Goal: Task Accomplishment & Management: Use online tool/utility

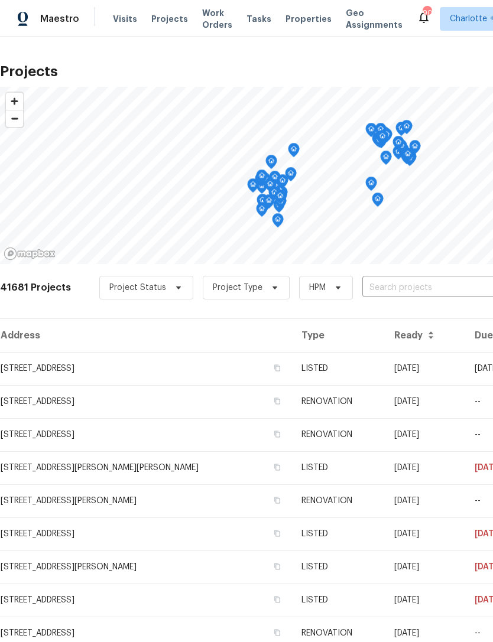
click at [402, 284] on input "text" at bounding box center [429, 288] width 135 height 18
type input "368 pl"
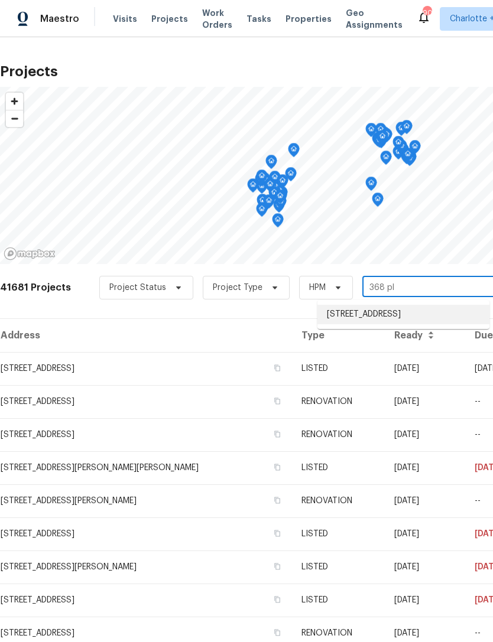
click at [428, 319] on li "[STREET_ADDRESS]" at bounding box center [403, 314] width 172 height 19
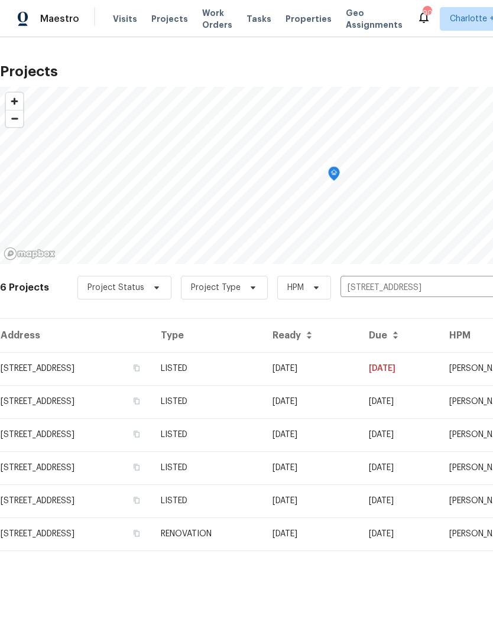
click at [42, 364] on td "[STREET_ADDRESS]" at bounding box center [75, 368] width 151 height 33
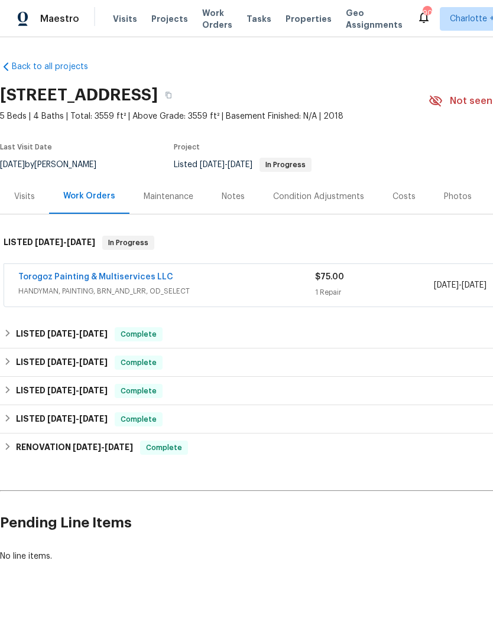
click at [131, 278] on link "Torogoz Painting & Multiservices LLC" at bounding box center [95, 277] width 155 height 8
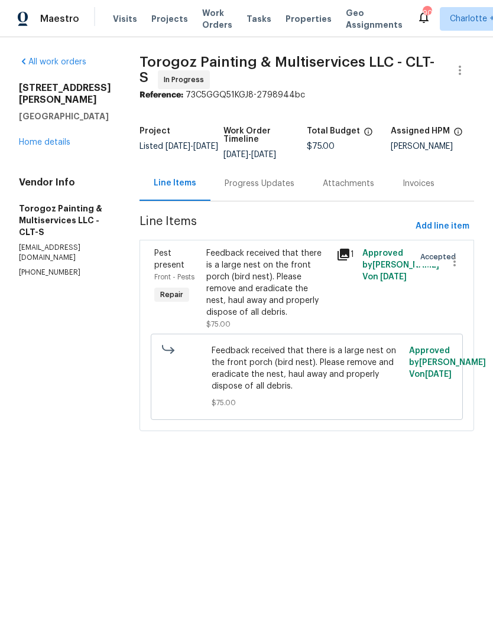
click at [276, 190] on div "Progress Updates" at bounding box center [260, 184] width 70 height 12
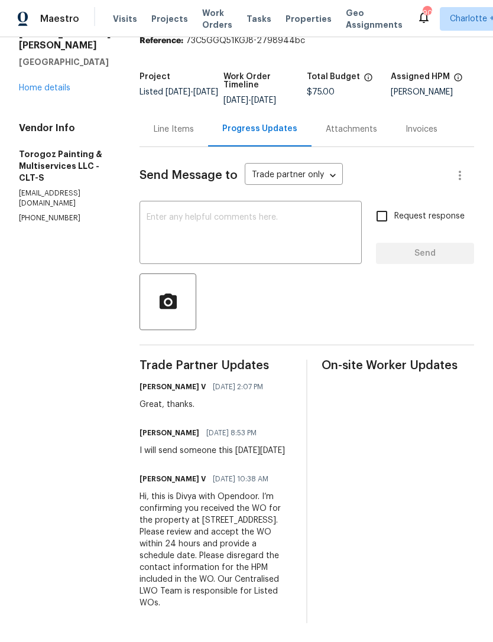
scroll to position [60, 0]
click at [255, 222] on textarea at bounding box center [251, 233] width 208 height 41
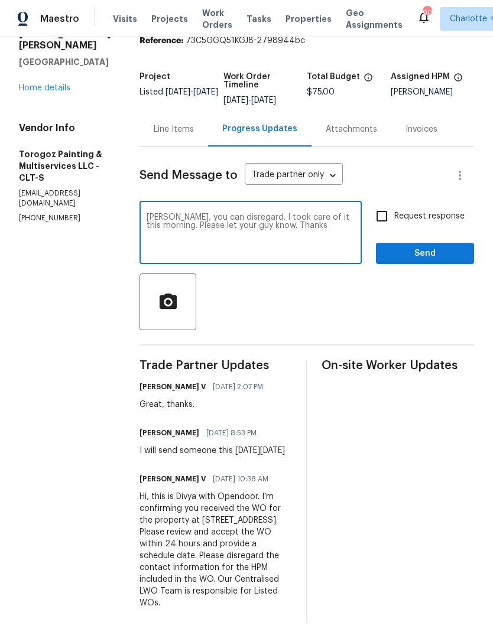
type textarea "[PERSON_NAME], you can disregard. I took care of it this morning. Please let yo…"
click at [381, 216] on input "Request response" at bounding box center [381, 216] width 25 height 25
checkbox input "true"
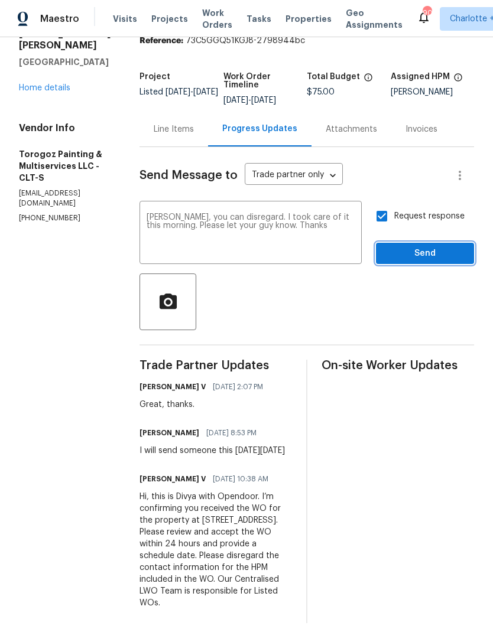
click at [427, 261] on span "Send" at bounding box center [424, 253] width 79 height 15
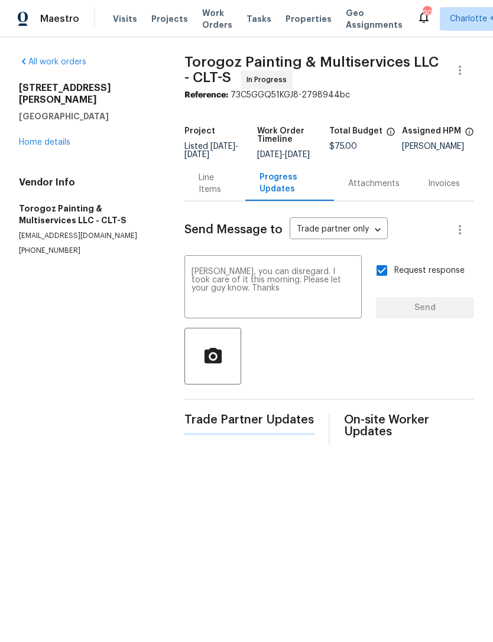
scroll to position [0, 0]
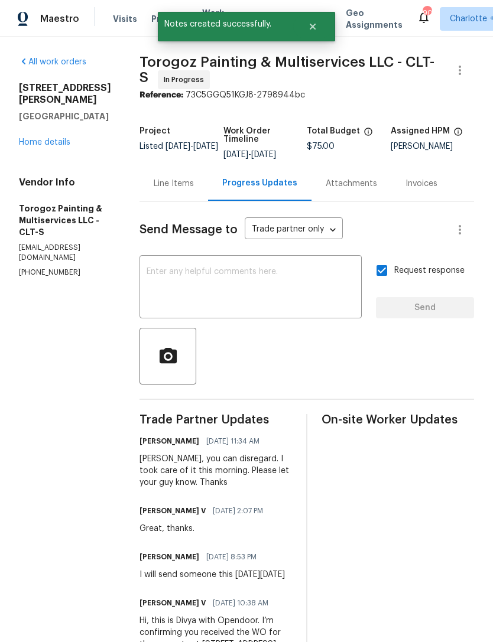
click at [424, 625] on div "On-site Worker Updates" at bounding box center [397, 580] width 152 height 333
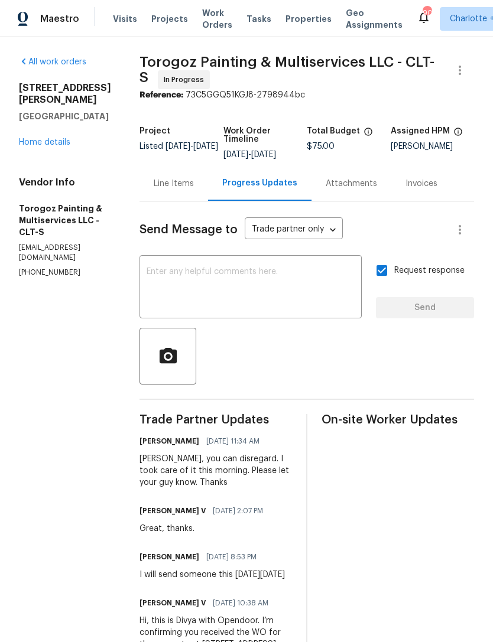
click at [261, 281] on textarea at bounding box center [251, 288] width 208 height 41
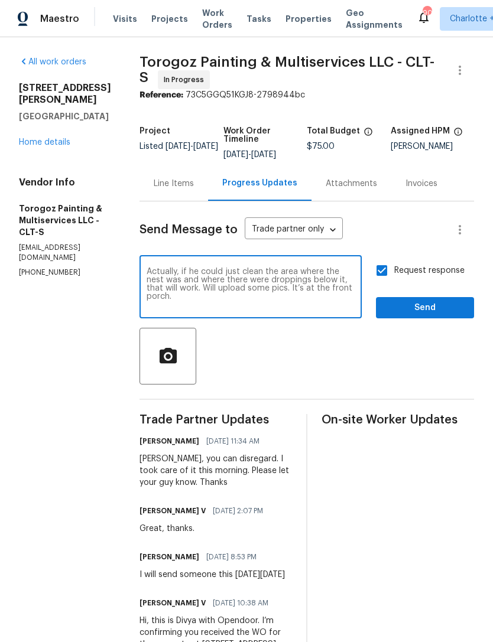
type textarea "Actually, if he could just clean the area where the nest was and where there we…"
click at [420, 319] on button "Send" at bounding box center [425, 308] width 98 height 22
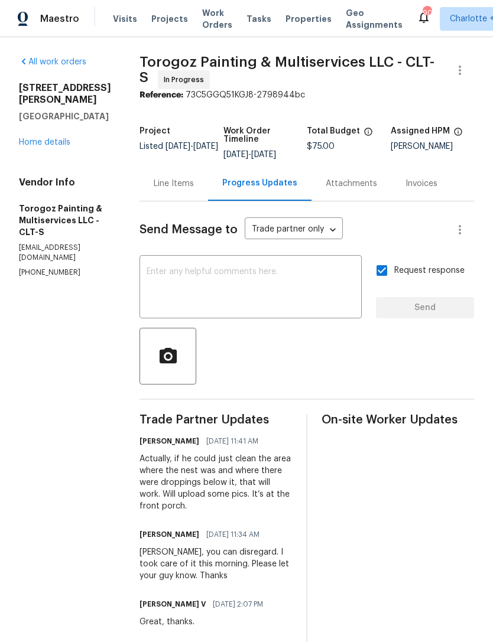
click at [39, 138] on link "Home details" at bounding box center [44, 142] width 51 height 8
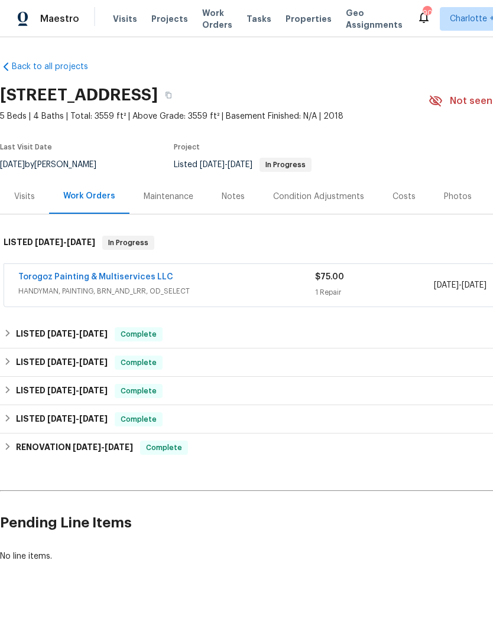
click at [123, 19] on span "Visits" at bounding box center [125, 19] width 24 height 12
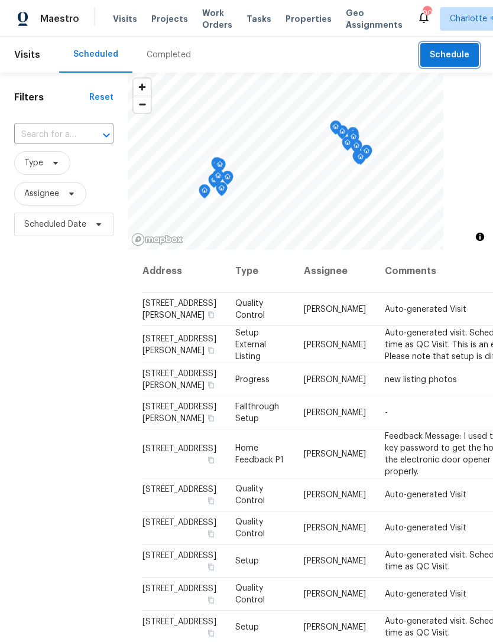
click at [458, 57] on span "Schedule" at bounding box center [450, 55] width 40 height 15
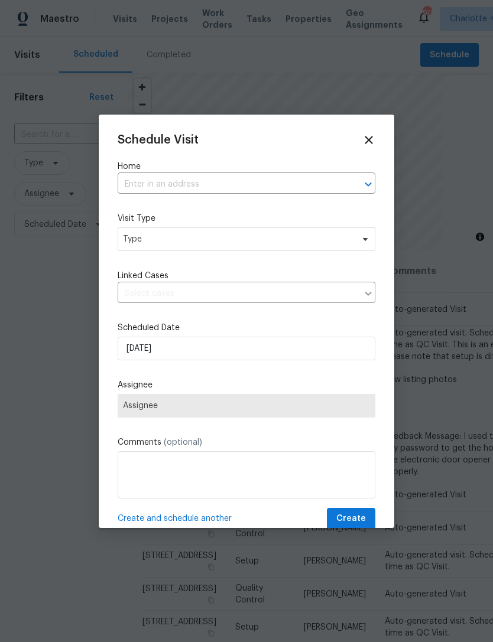
click at [129, 187] on input "text" at bounding box center [230, 184] width 225 height 18
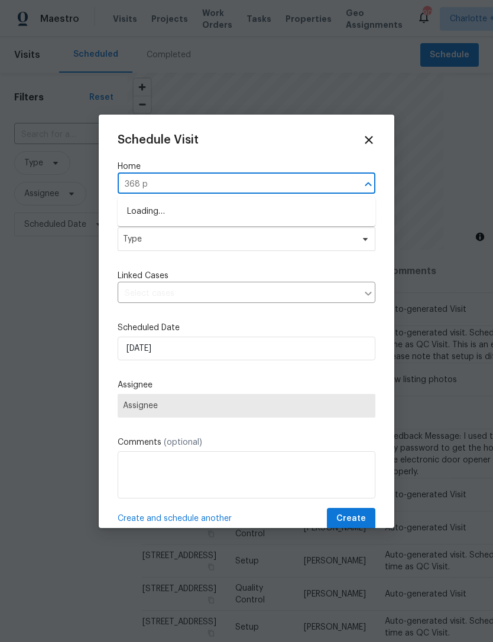
type input "368 pl"
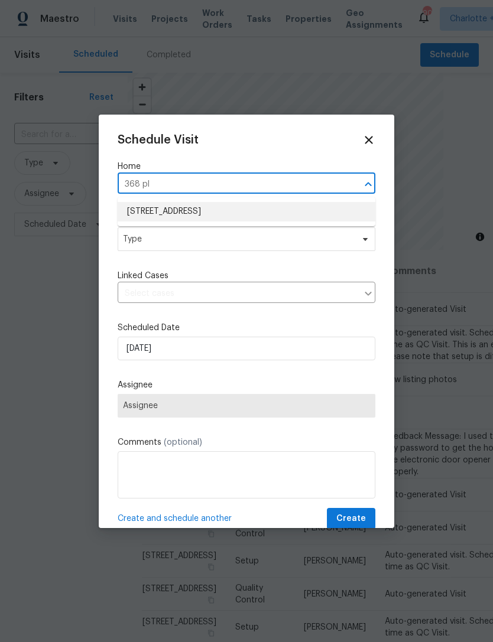
click at [255, 210] on li "[STREET_ADDRESS]" at bounding box center [247, 211] width 258 height 19
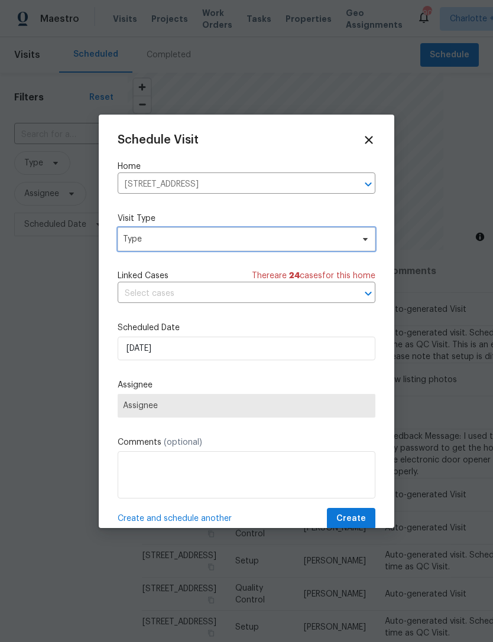
click at [262, 238] on span "Type" at bounding box center [238, 239] width 230 height 12
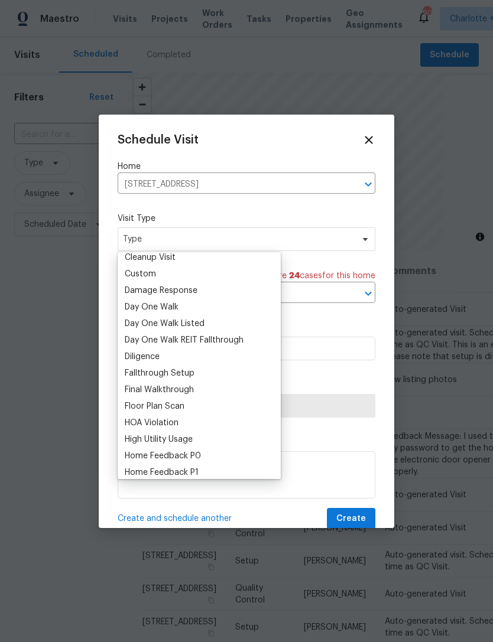
scroll to position [167, 0]
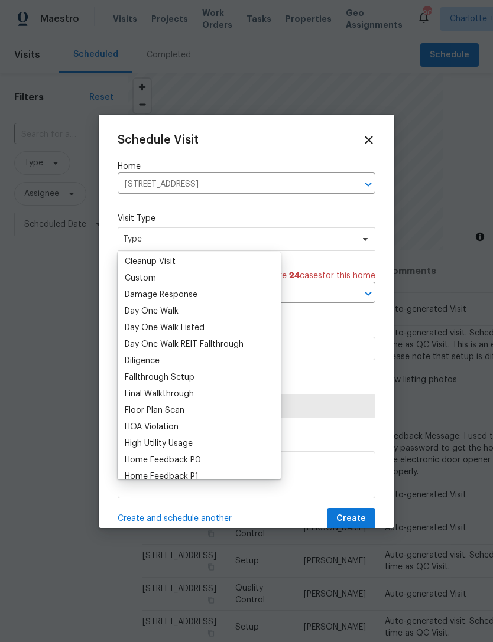
click at [147, 275] on div "Custom" at bounding box center [140, 278] width 31 height 12
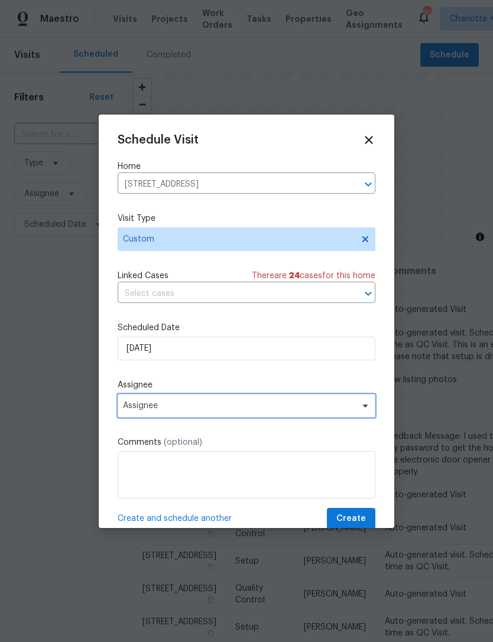
click at [261, 409] on span "Assignee" at bounding box center [239, 405] width 232 height 9
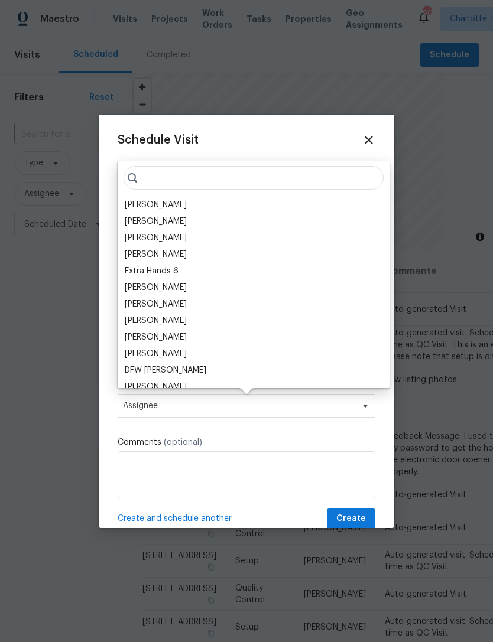
click at [171, 206] on div "[PERSON_NAME]" at bounding box center [156, 205] width 62 height 12
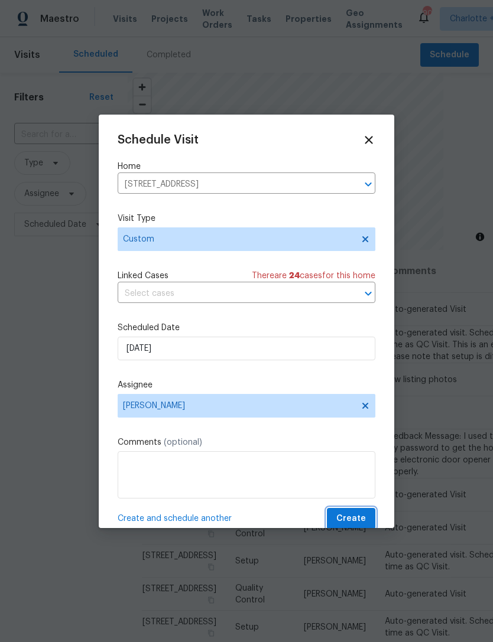
click at [360, 518] on span "Create" at bounding box center [351, 519] width 30 height 15
